Goal: Task Accomplishment & Management: Use online tool/utility

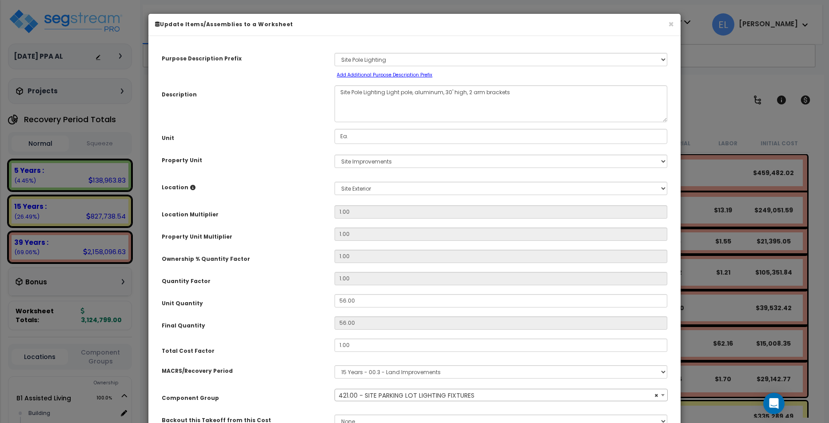
select select "70375"
click at [670, 23] on button "×" at bounding box center [671, 24] width 6 height 9
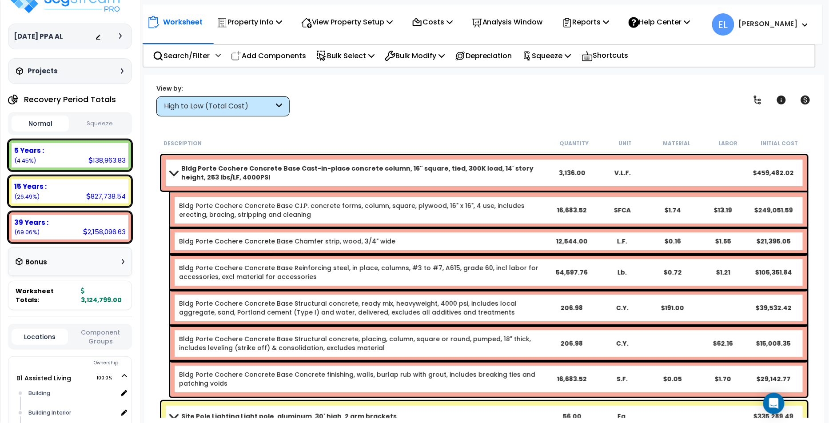
scroll to position [144, 0]
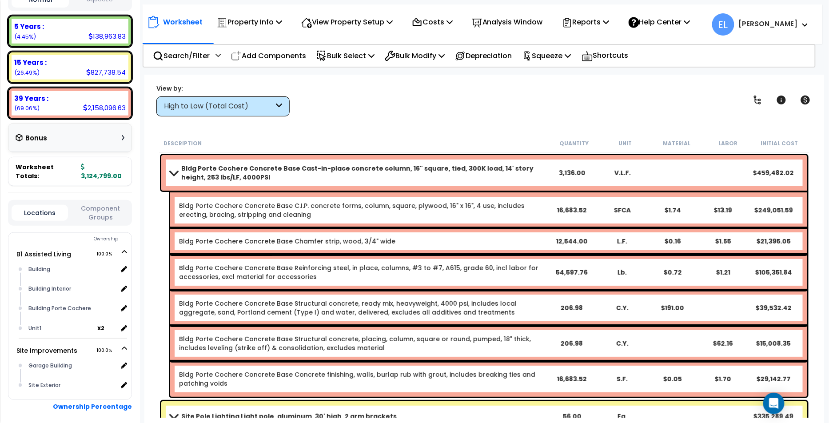
click at [214, 159] on div "Bldg Porte Cochere Concrete Base Cast-in-place concrete column, 16" square, tie…" at bounding box center [484, 173] width 646 height 36
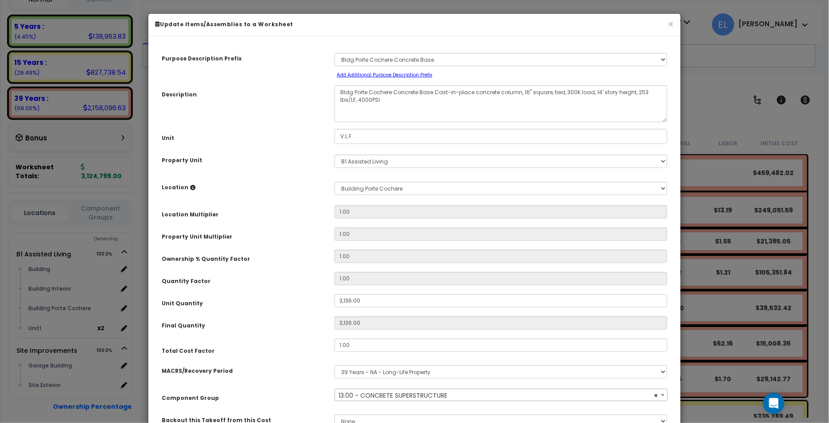
scroll to position [76, 0]
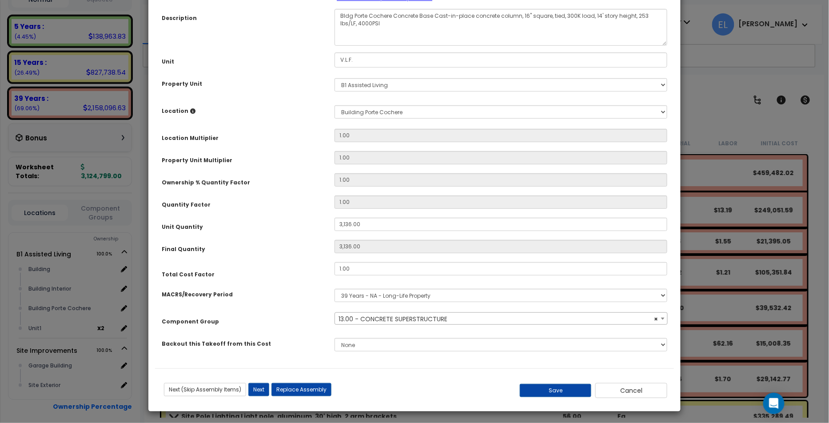
select select "70011"
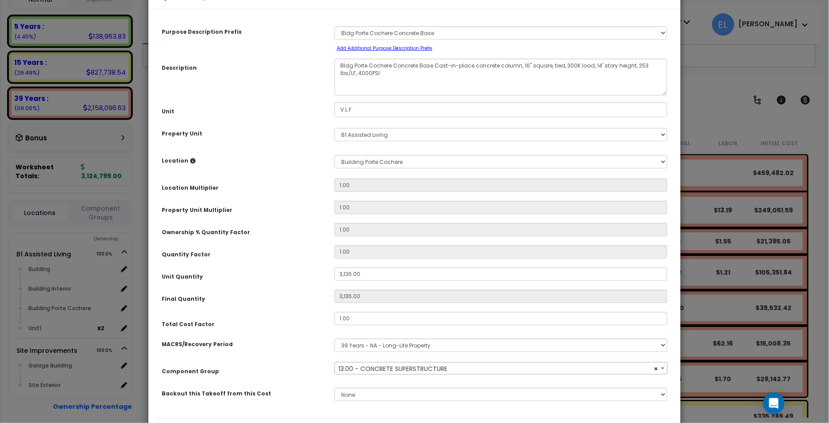
scroll to position [28, 0]
click at [699, 62] on div "× Update Items/Assemblies to a Worksheet Purpose Description Prefix Select A Ne…" at bounding box center [414, 211] width 829 height 423
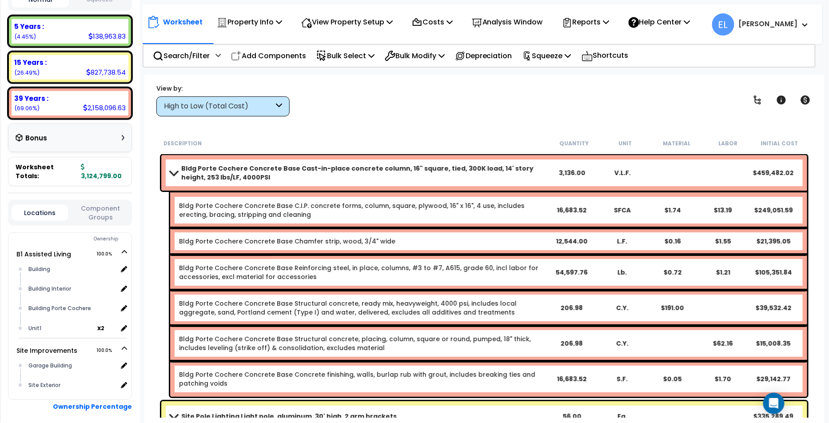
scroll to position [0, 0]
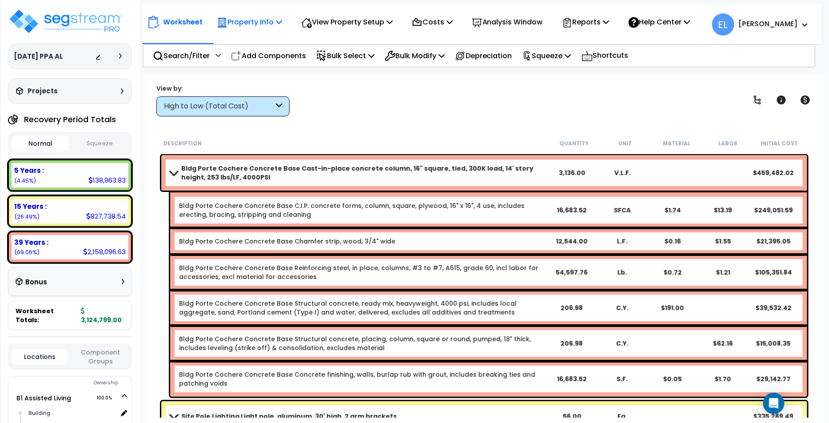
click at [262, 21] on p "Property Info" at bounding box center [249, 22] width 65 height 12
click at [260, 91] on link "Clone property" at bounding box center [256, 98] width 88 height 18
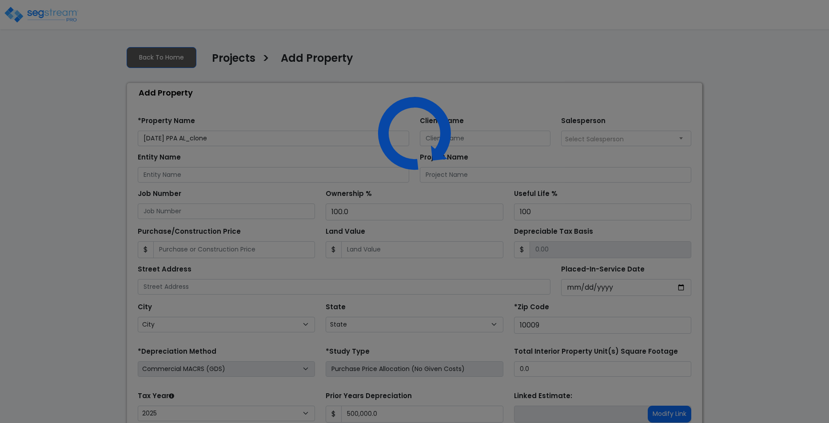
select select "2025"
select select "NY"
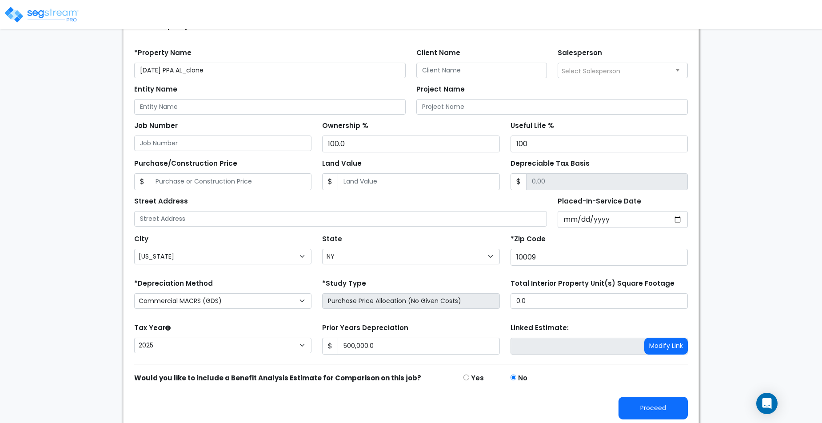
scroll to position [68, 0]
click at [662, 406] on button "Proceed" at bounding box center [652, 408] width 69 height 23
type input "500000"
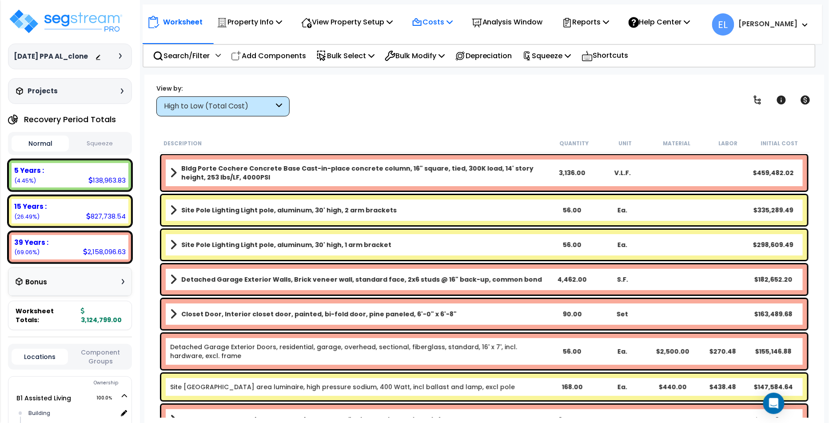
click at [450, 19] on p "Costs" at bounding box center [432, 22] width 41 height 12
click at [513, 111] on div "View by: High to Low (Total Cost) High to Low (Total Cost)" at bounding box center [484, 100] width 662 height 33
click at [534, 22] on p "Analysis Window" at bounding box center [507, 22] width 71 height 12
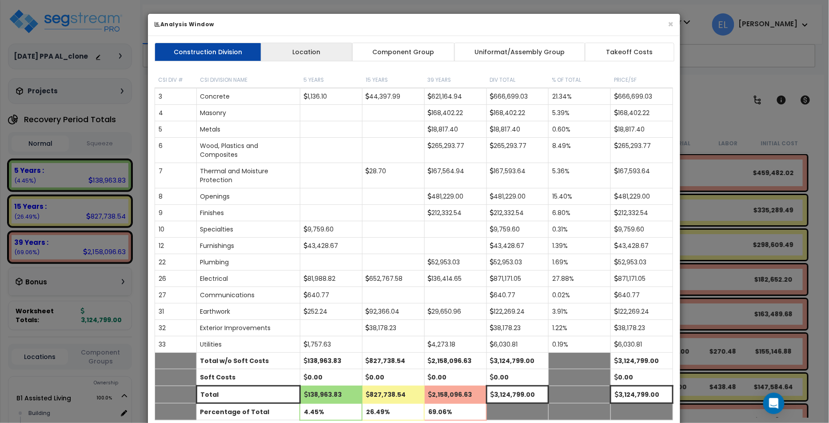
click at [323, 43] on link "Location" at bounding box center [307, 52] width 92 height 19
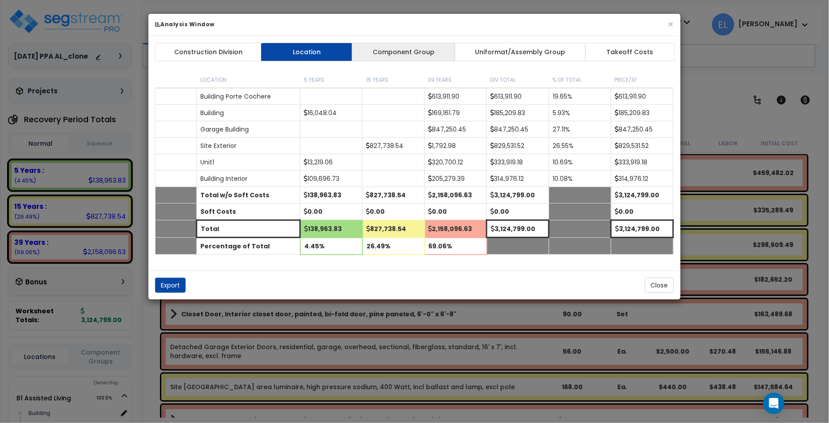
click at [384, 48] on link "Component Group" at bounding box center [403, 52] width 103 height 19
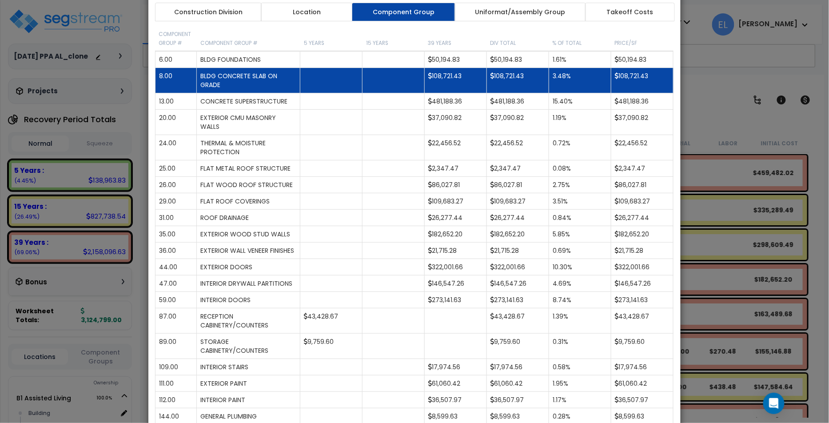
scroll to position [46, 0]
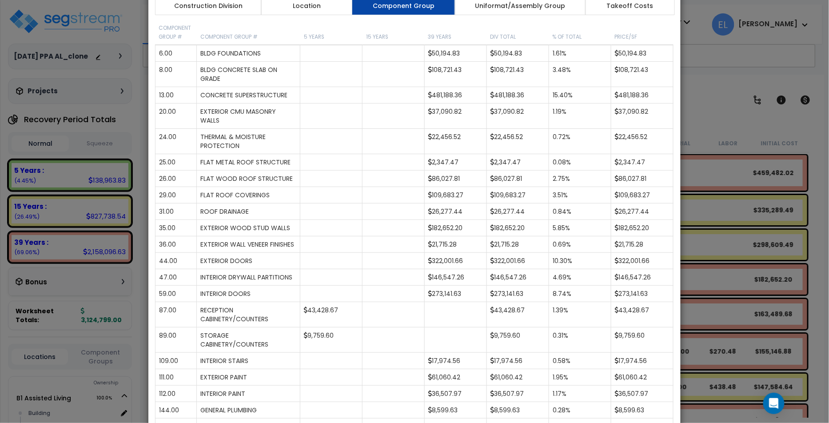
click at [638, 15] on div "Construction Division Location Component Group Uniformat/Assembly Group Takeoff…" at bounding box center [414, 387] width 532 height 794
click at [642, 8] on link "Takeoff Costs" at bounding box center [630, 5] width 90 height 19
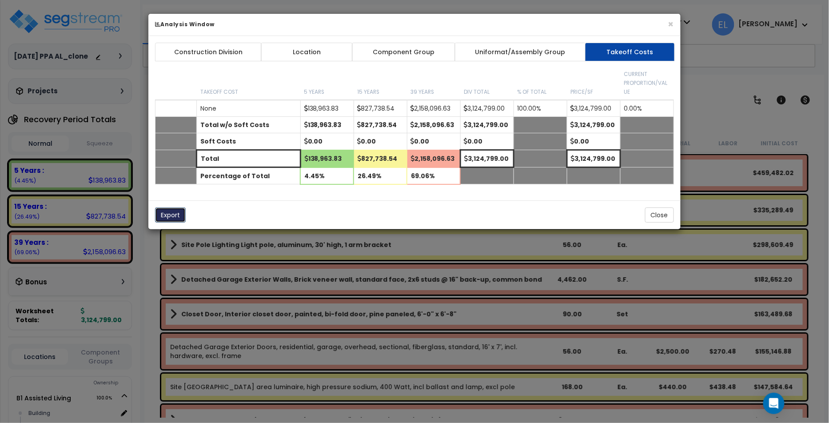
click at [169, 210] on button "Export" at bounding box center [170, 214] width 31 height 15
click at [424, 50] on link "Component Group" at bounding box center [403, 52] width 103 height 19
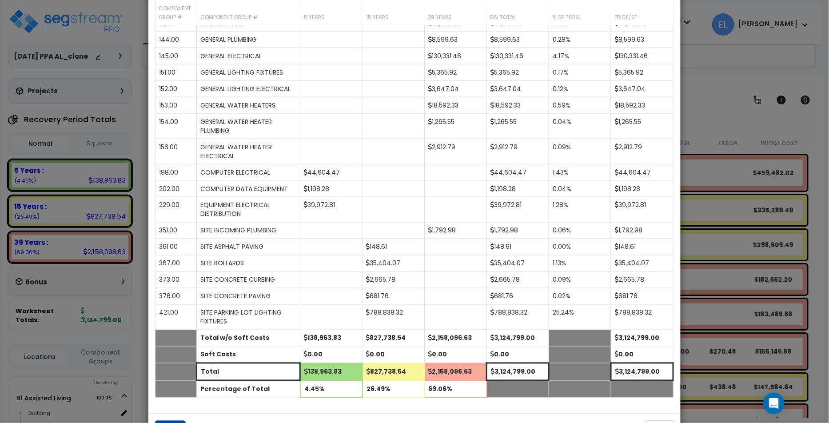
scroll to position [448, 0]
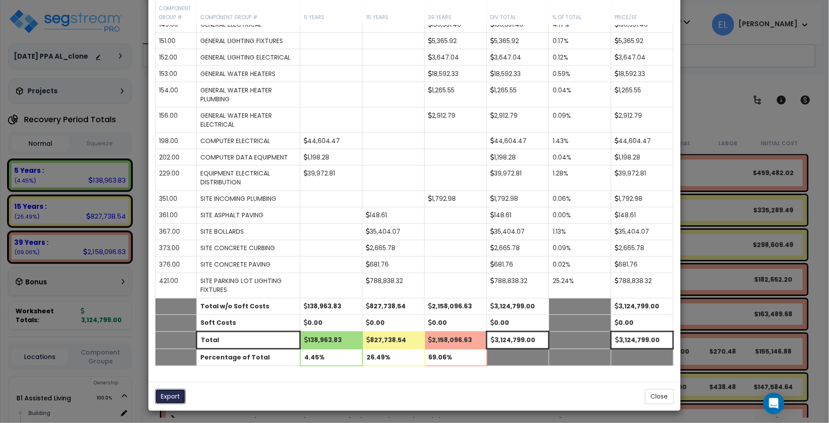
click at [163, 401] on button "Export" at bounding box center [170, 396] width 31 height 15
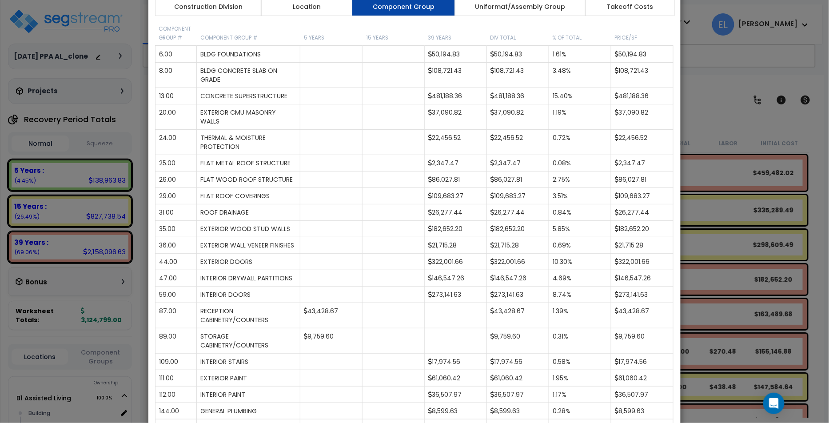
scroll to position [0, 0]
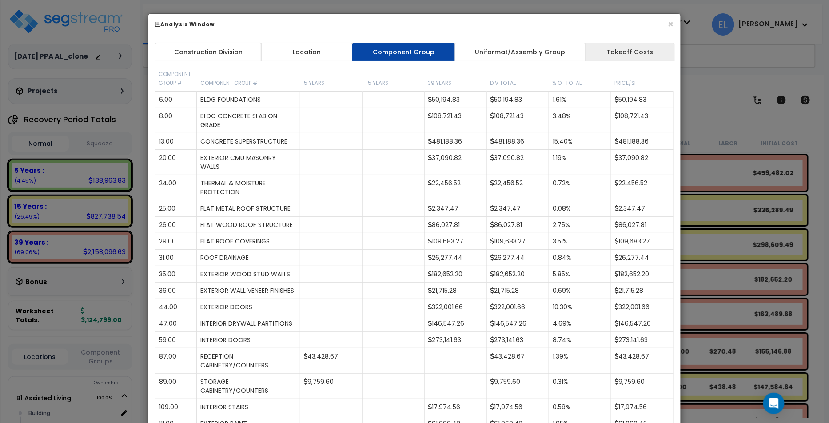
click at [631, 50] on link "Takeoff Costs" at bounding box center [630, 52] width 90 height 19
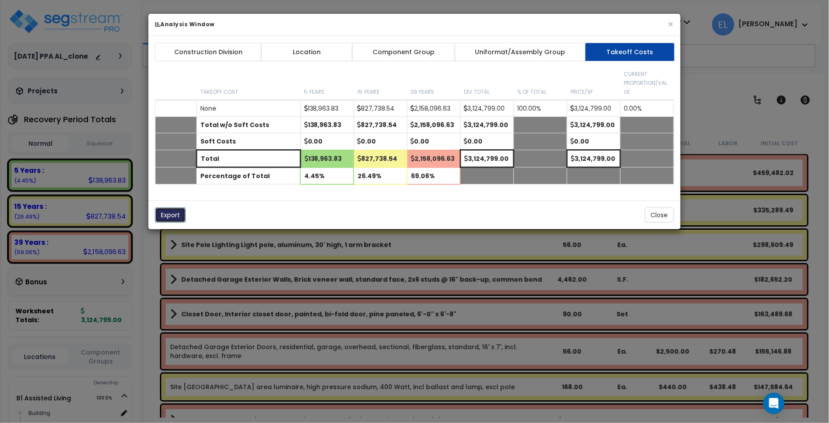
click at [173, 212] on button "Export" at bounding box center [170, 214] width 31 height 15
click at [671, 28] on button "×" at bounding box center [671, 24] width 6 height 9
